Goal: Browse casually

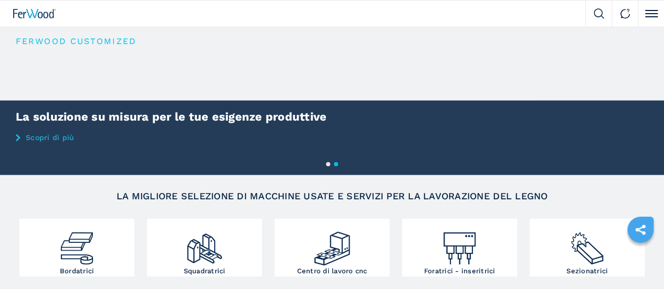
click at [177, 151] on video "Your browser does not support the video tag." at bounding box center [312, 99] width 624 height 147
click at [338, 166] on button "2" at bounding box center [336, 164] width 4 height 4
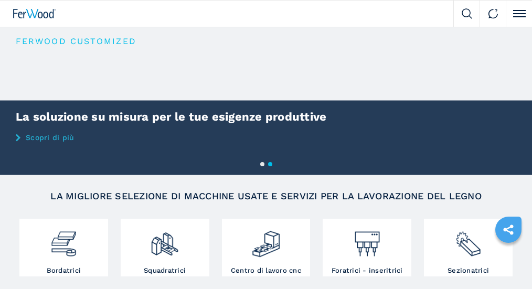
click at [262, 162] on button "1" at bounding box center [262, 164] width 4 height 4
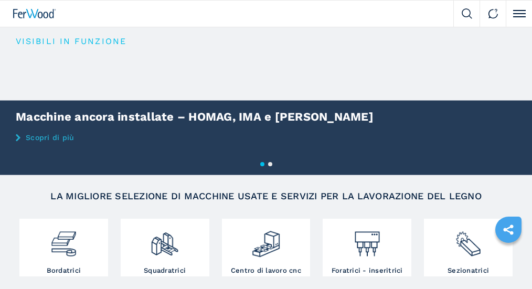
click at [271, 164] on button "2" at bounding box center [270, 164] width 4 height 4
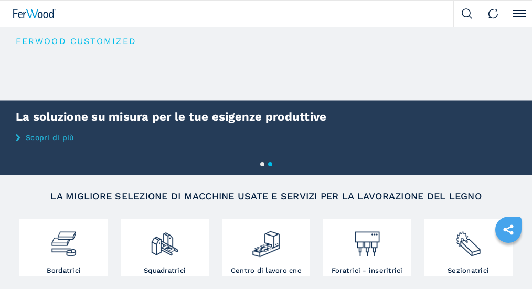
click at [269, 163] on button "2" at bounding box center [270, 164] width 4 height 4
click at [262, 164] on button "1" at bounding box center [262, 164] width 4 height 4
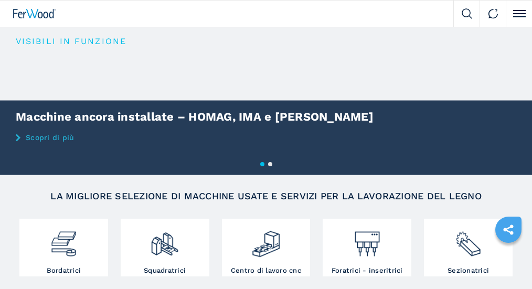
click at [271, 164] on button "2" at bounding box center [270, 164] width 4 height 4
click at [272, 162] on button "2" at bounding box center [270, 164] width 4 height 4
